Goal: Task Accomplishment & Management: Use online tool/utility

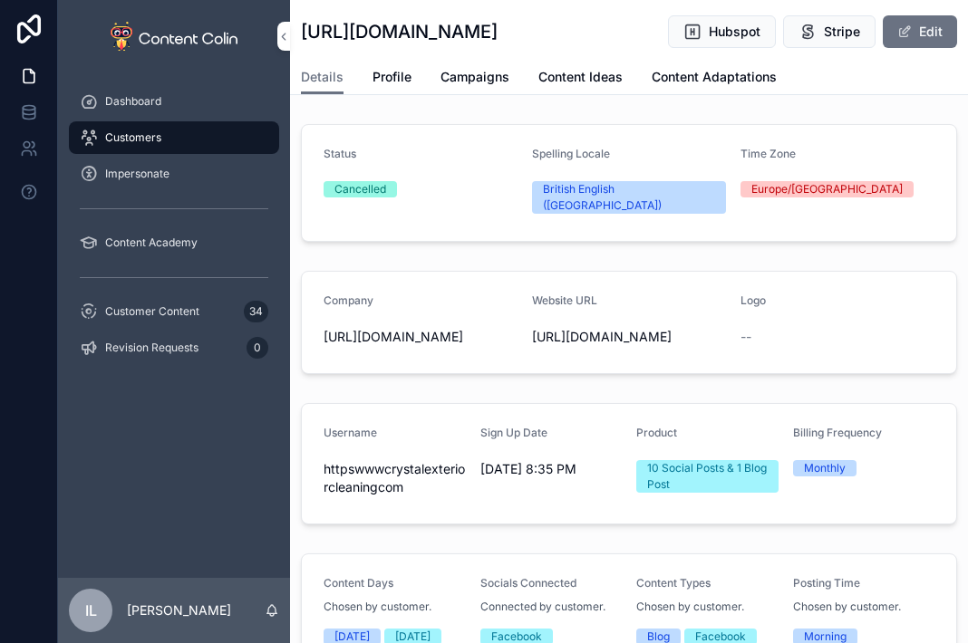
scroll to position [453, 0]
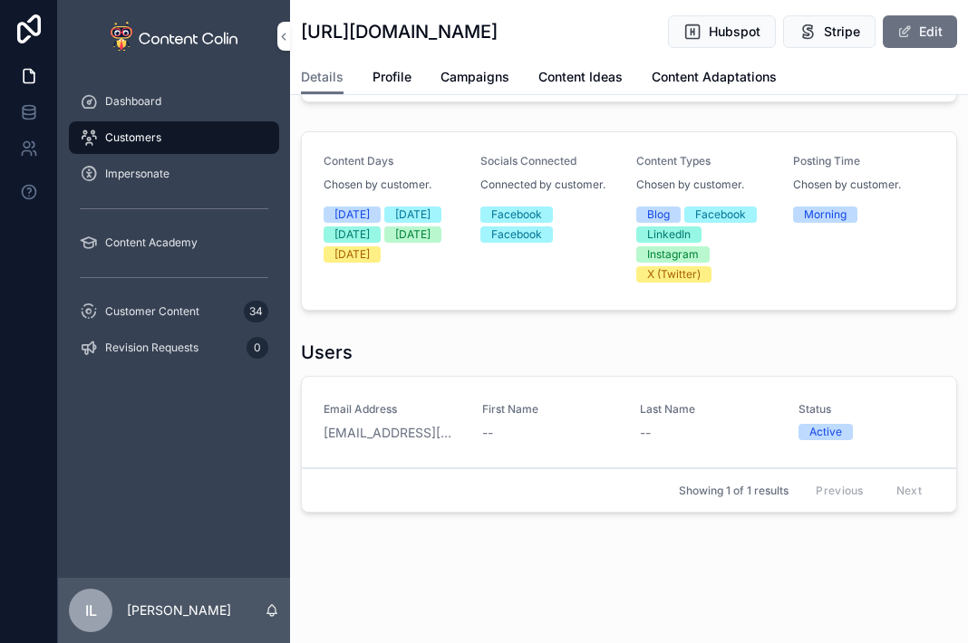
click at [110, 108] on span "Dashboard" at bounding box center [133, 101] width 56 height 14
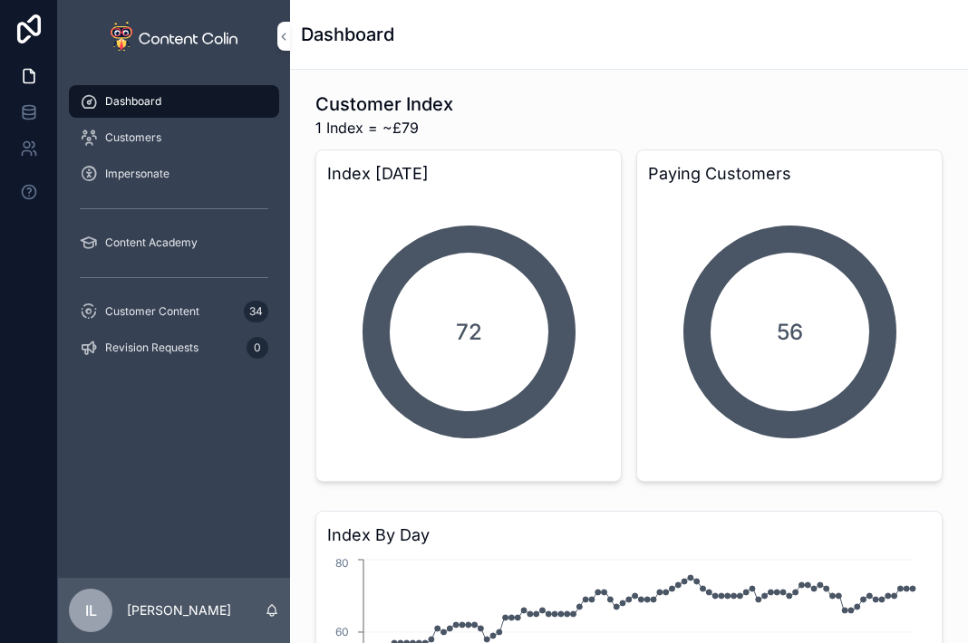
click at [150, 165] on div "Impersonate" at bounding box center [174, 173] width 188 height 29
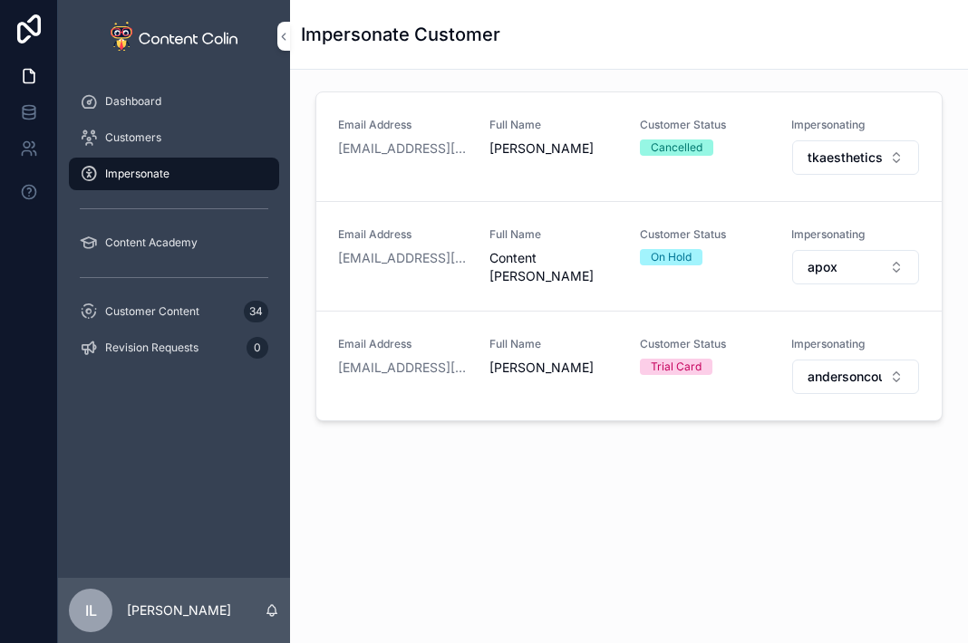
click at [834, 394] on div "Email Address [PERSON_NAME][EMAIL_ADDRESS][DOMAIN_NAME] Full Name [PERSON_NAME]…" at bounding box center [628, 366] width 625 height 109
click at [833, 391] on button "andersoncounselling" at bounding box center [856, 377] width 128 height 34
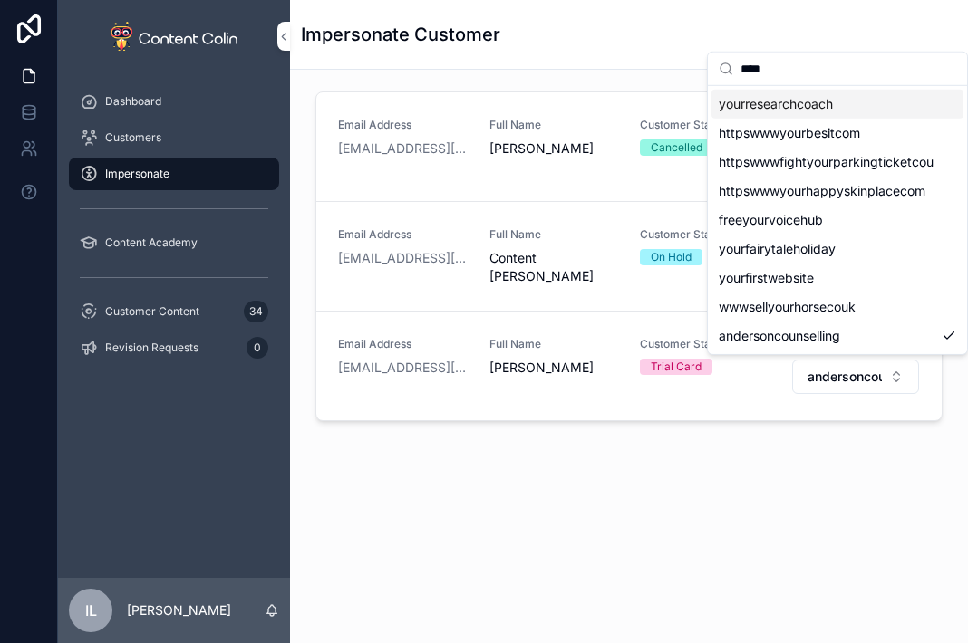
type input "****"
click at [786, 106] on span "yourresearchcoach" at bounding box center [776, 104] width 114 height 18
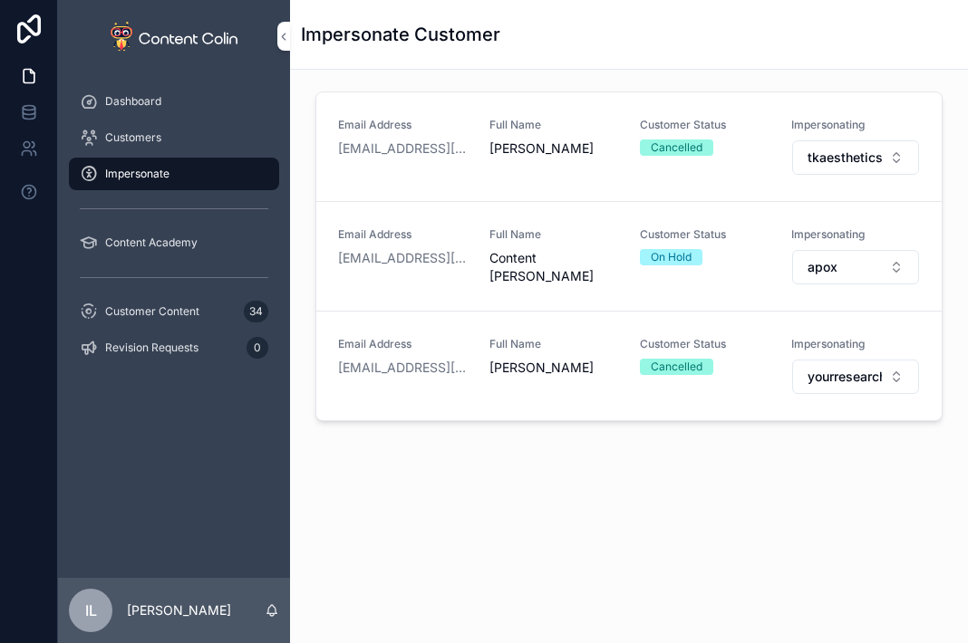
click at [826, 375] on span "yourresearchcoach" at bounding box center [844, 377] width 75 height 18
type input "****"
click at [796, 445] on span "vortexprofessional" at bounding box center [774, 448] width 110 height 18
click at [118, 129] on div "Customers" at bounding box center [174, 137] width 188 height 29
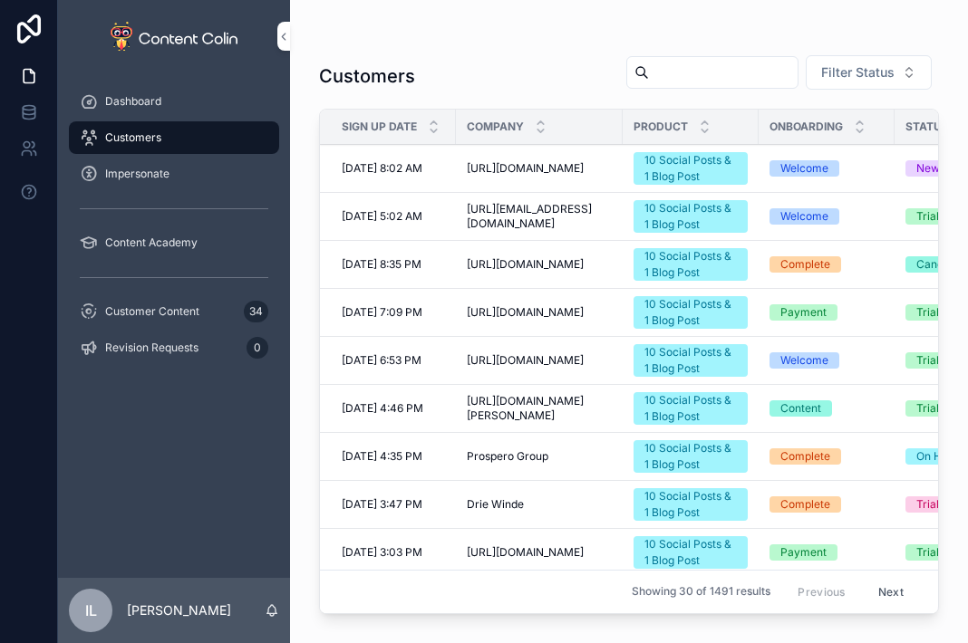
drag, startPoint x: 878, startPoint y: 63, endPoint x: 859, endPoint y: 64, distance: 19.0
click at [873, 63] on span "Filter Status" at bounding box center [857, 72] width 73 height 18
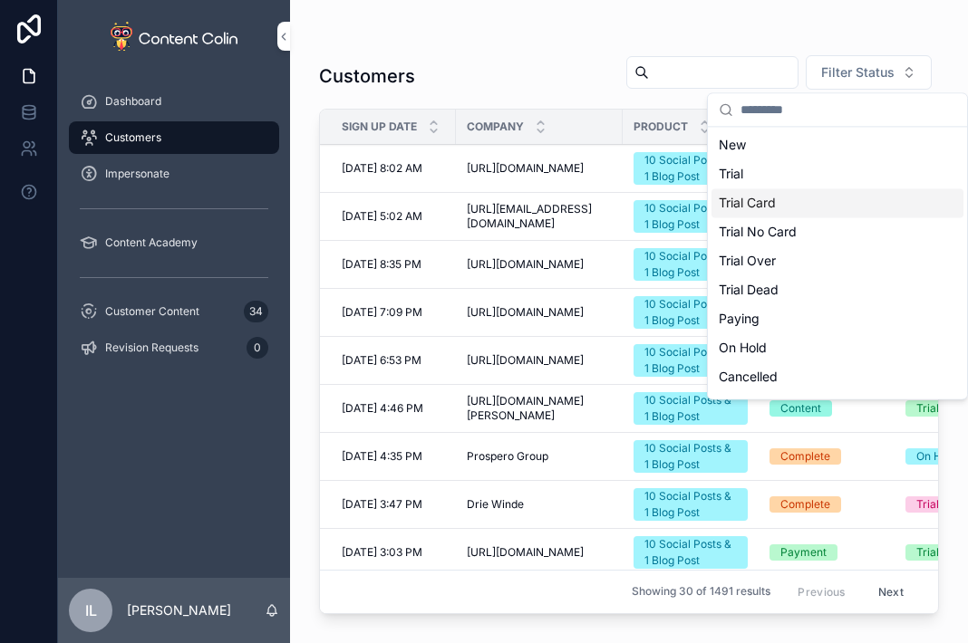
click at [757, 209] on div "Trial Card" at bounding box center [837, 202] width 252 height 29
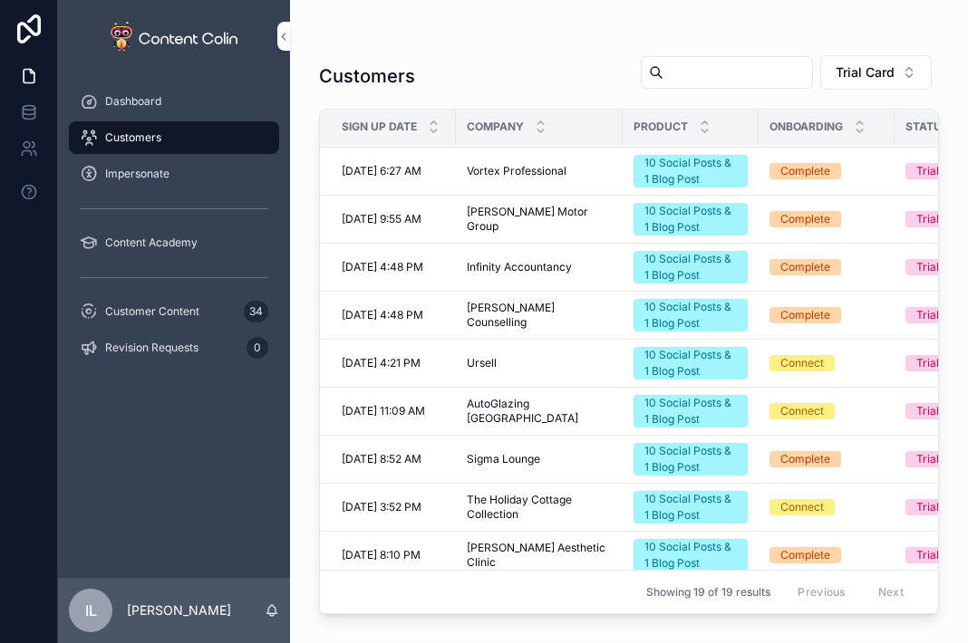
scroll to position [272, 0]
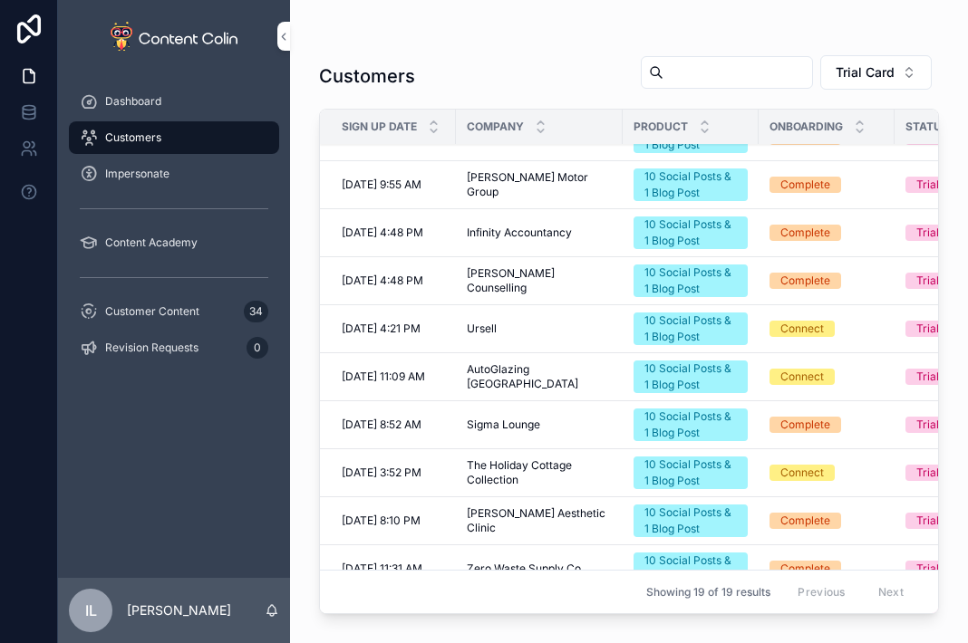
click at [467, 432] on td "Sigma Lounge Sigma Lounge" at bounding box center [539, 425] width 167 height 48
click at [473, 373] on span "AutoGlazing [GEOGRAPHIC_DATA]" at bounding box center [539, 376] width 145 height 29
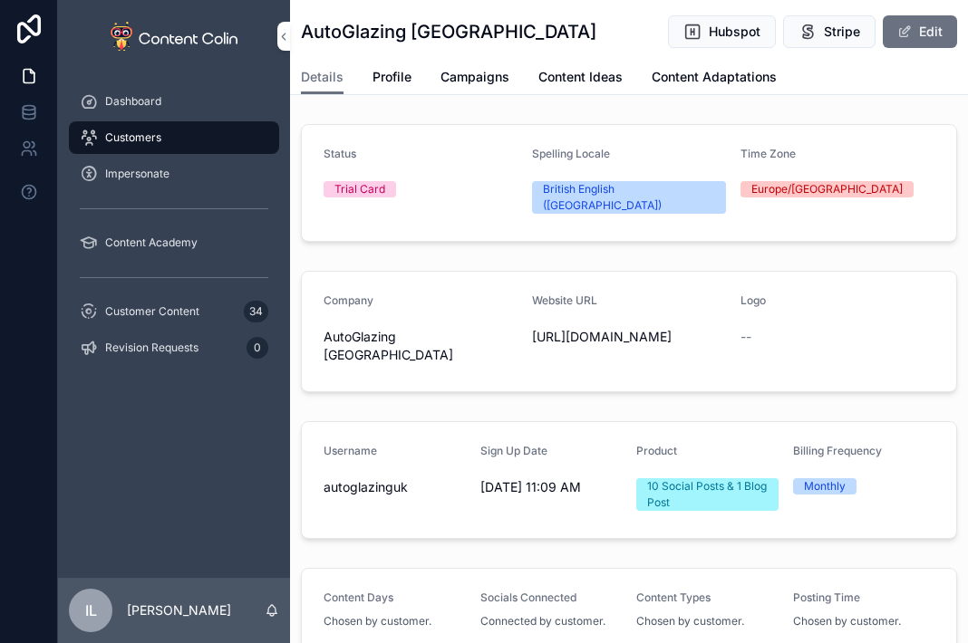
click at [141, 178] on span "Impersonate" at bounding box center [137, 174] width 64 height 14
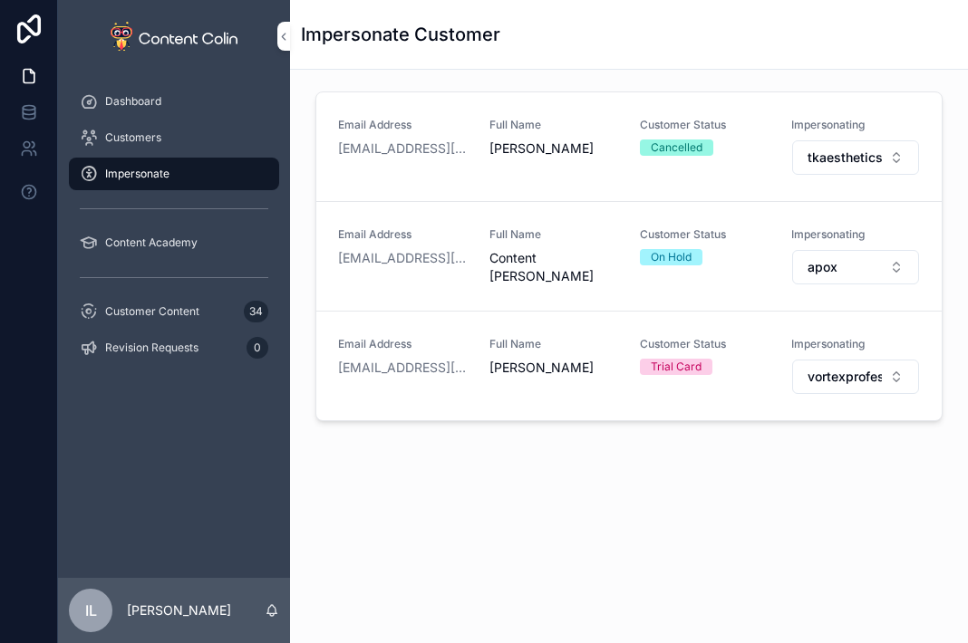
click at [855, 373] on span "vortexprofessional" at bounding box center [844, 377] width 75 height 18
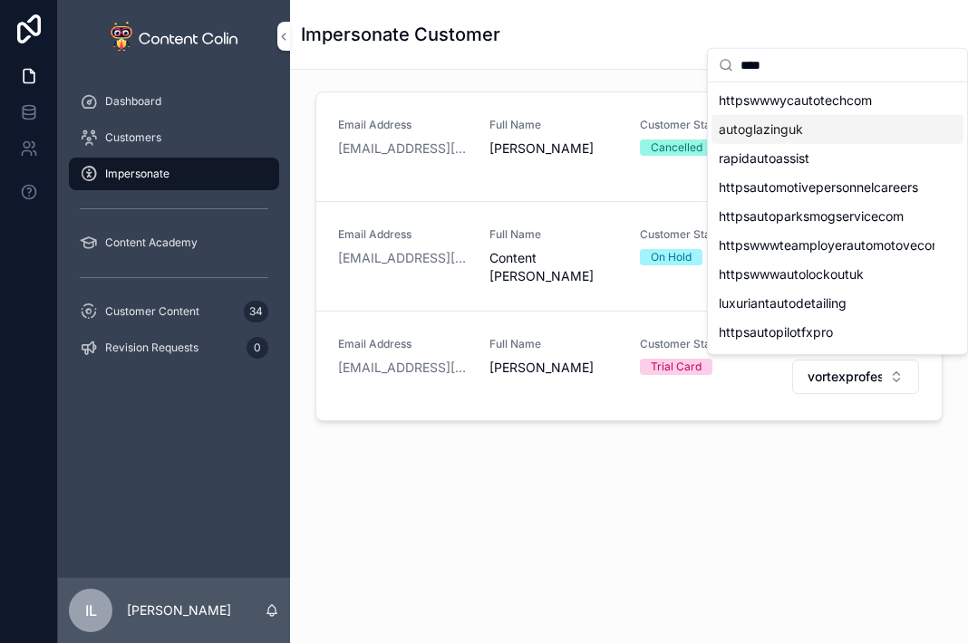
type input "****"
click at [808, 135] on div "autoglazinguk" at bounding box center [837, 129] width 252 height 29
